Goal: Transaction & Acquisition: Purchase product/service

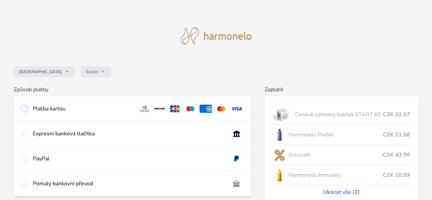
click at [27, 108] on input "radio" at bounding box center [24, 108] width 5 height 5
radio input "true"
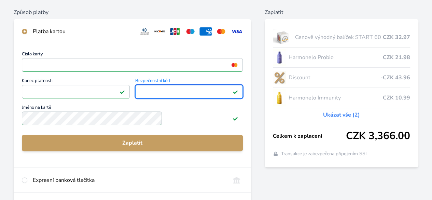
scroll to position [104, 0]
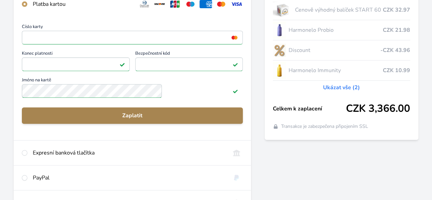
click at [221, 119] on span "Zaplatit" at bounding box center [132, 115] width 210 height 8
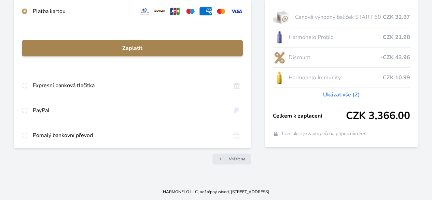
scroll to position [102, 0]
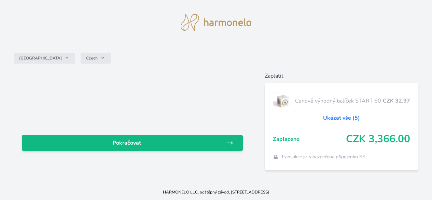
scroll to position [34, 0]
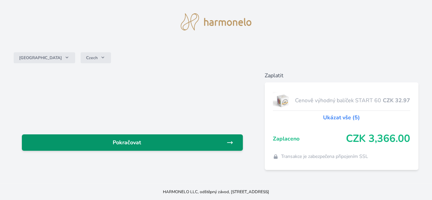
click at [165, 138] on span "Pokračovat" at bounding box center [126, 142] width 199 height 8
